Goal: Information Seeking & Learning: Learn about a topic

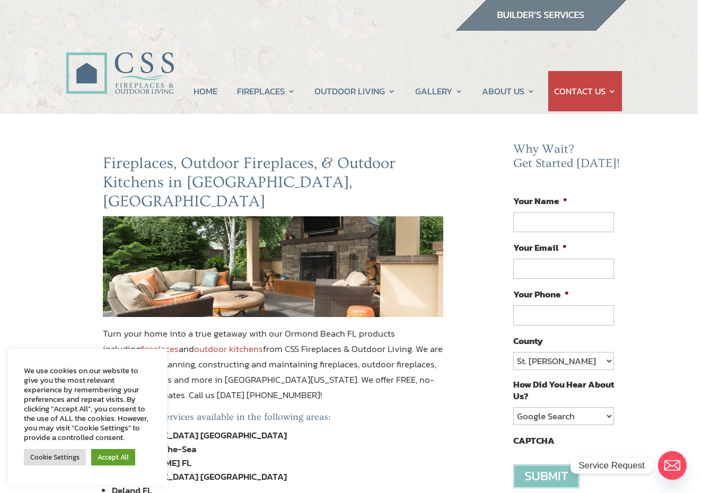
scroll to position [4, 5]
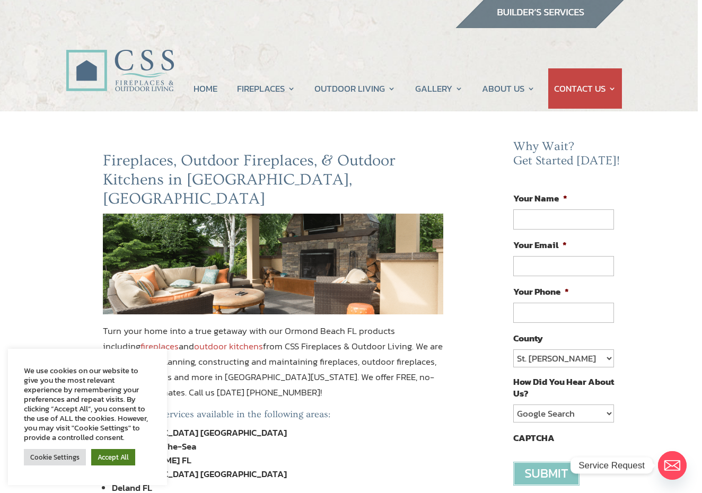
click at [107, 455] on link "Accept All" at bounding box center [113, 457] width 44 height 16
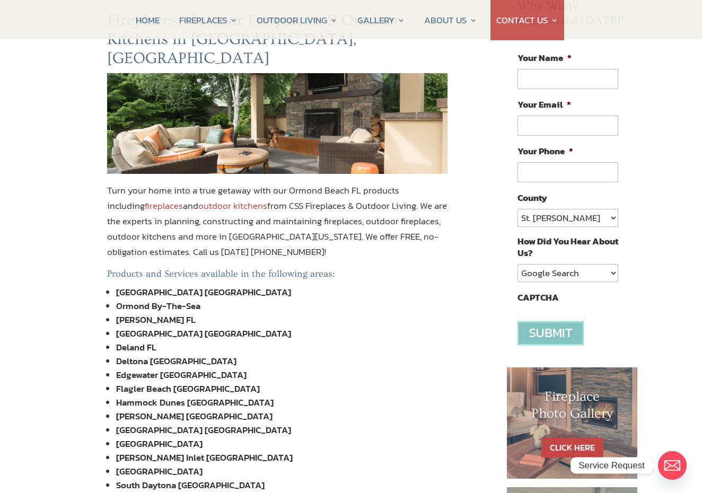
scroll to position [144, 0]
click at [145, 199] on link "fireplaces" at bounding box center [164, 206] width 38 height 14
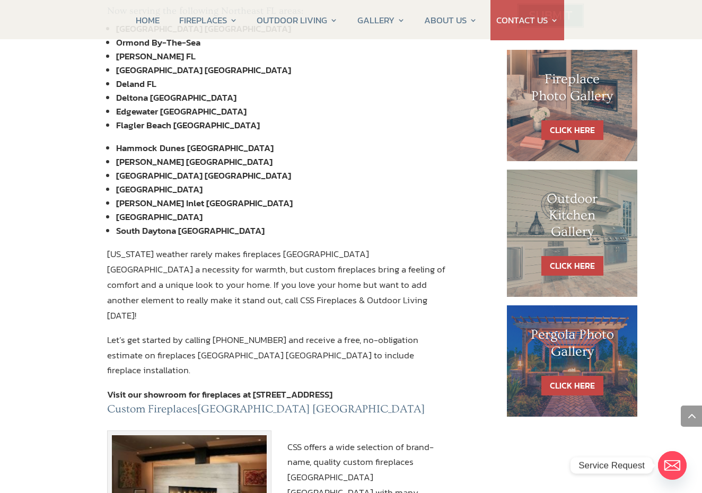
scroll to position [459, 0]
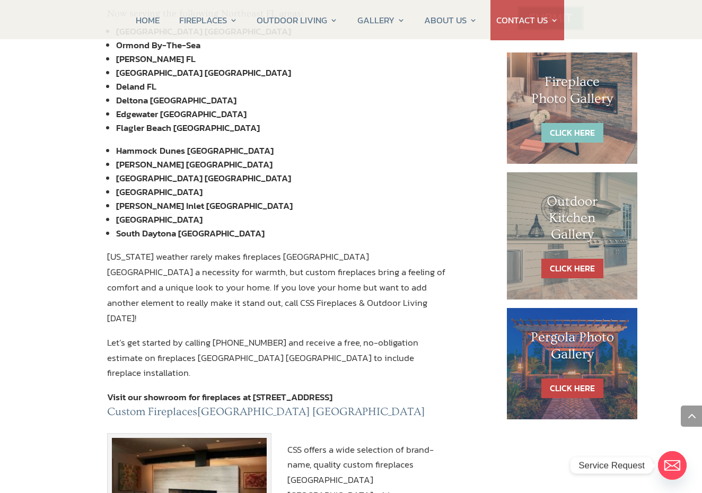
click at [562, 131] on link "CLICK HERE" at bounding box center [572, 133] width 62 height 20
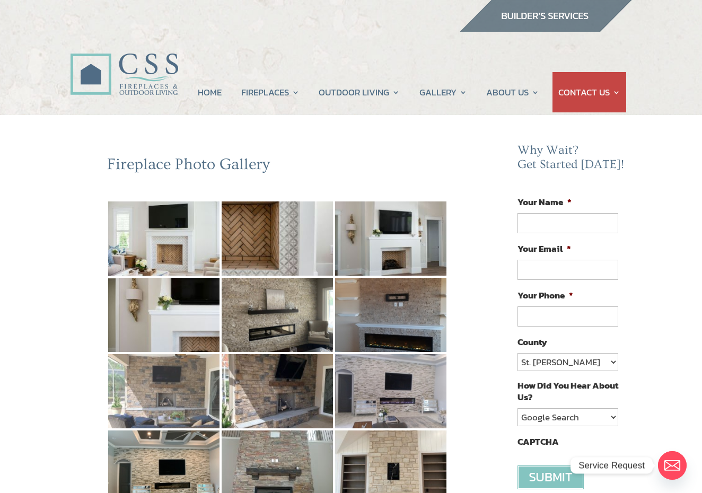
click at [163, 385] on img at bounding box center [163, 391] width 111 height 74
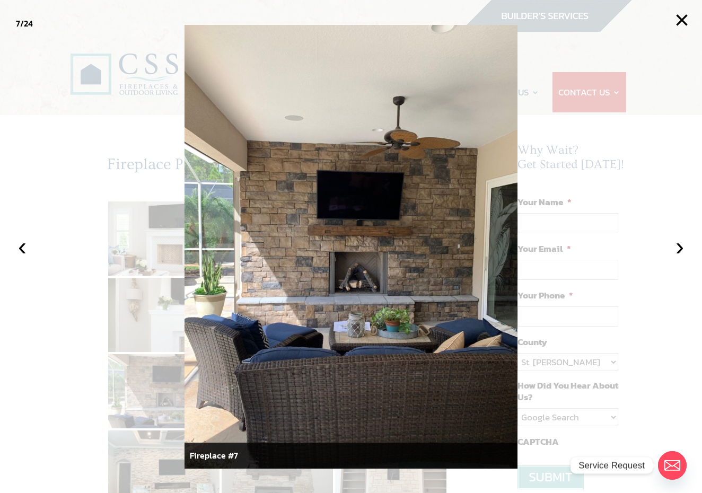
click at [69, 259] on div at bounding box center [351, 246] width 702 height 493
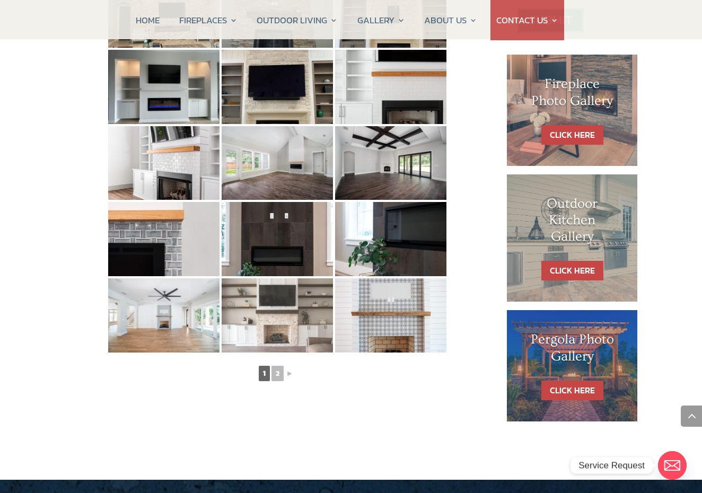
scroll to position [457, 0]
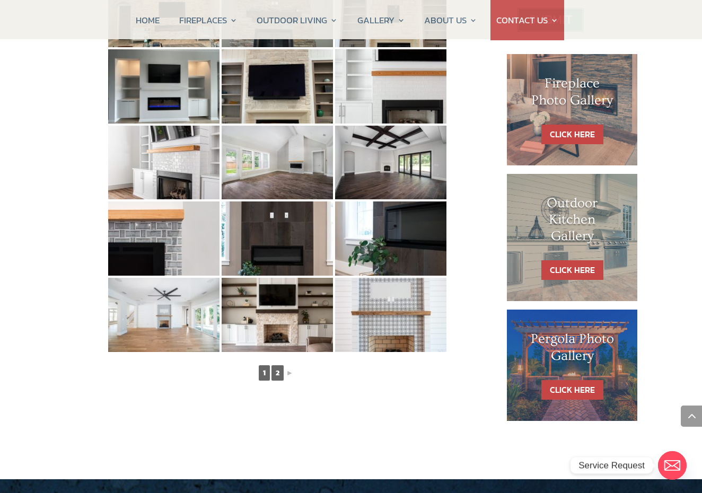
click at [275, 374] on link "2" at bounding box center [277, 372] width 12 height 15
click at [277, 371] on link "2" at bounding box center [277, 372] width 12 height 15
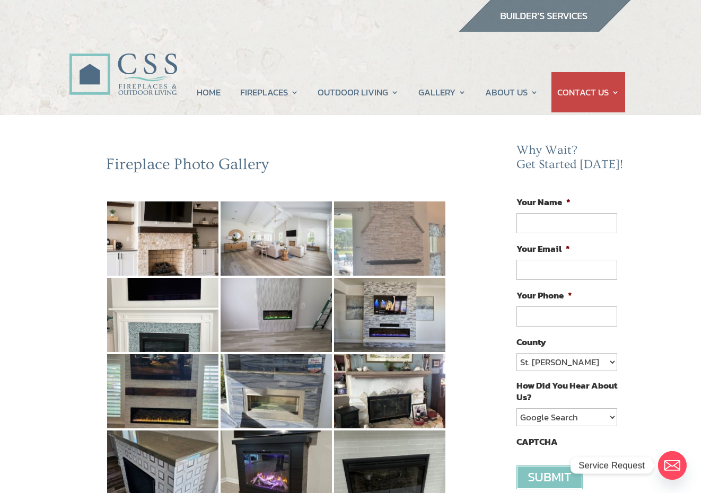
scroll to position [0, 1]
